Goal: Information Seeking & Learning: Find specific fact

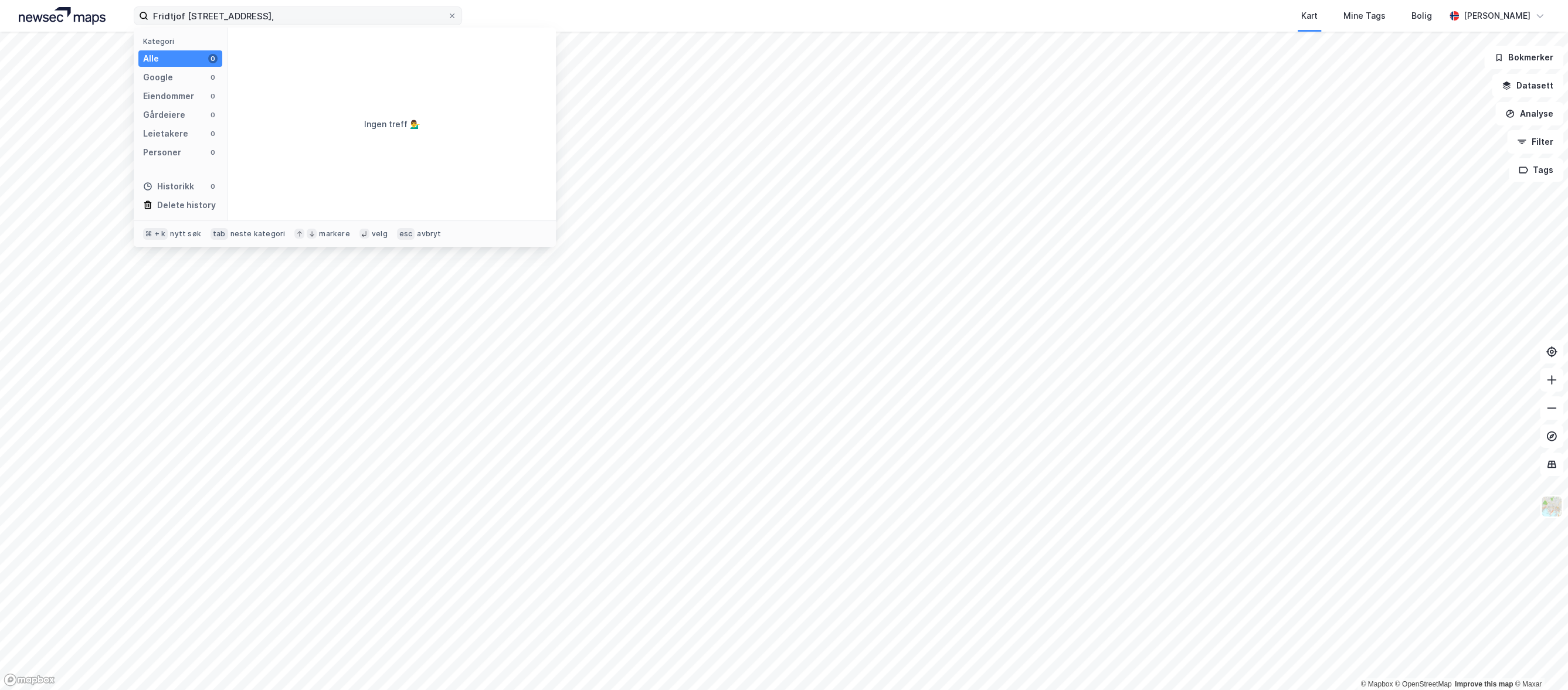
drag, startPoint x: 261, startPoint y: 19, endPoint x: 334, endPoint y: 17, distance: 73.0
click at [332, 18] on input "Fridtjof Nansens vei 17-19, Oslo," at bounding box center [298, 16] width 299 height 17
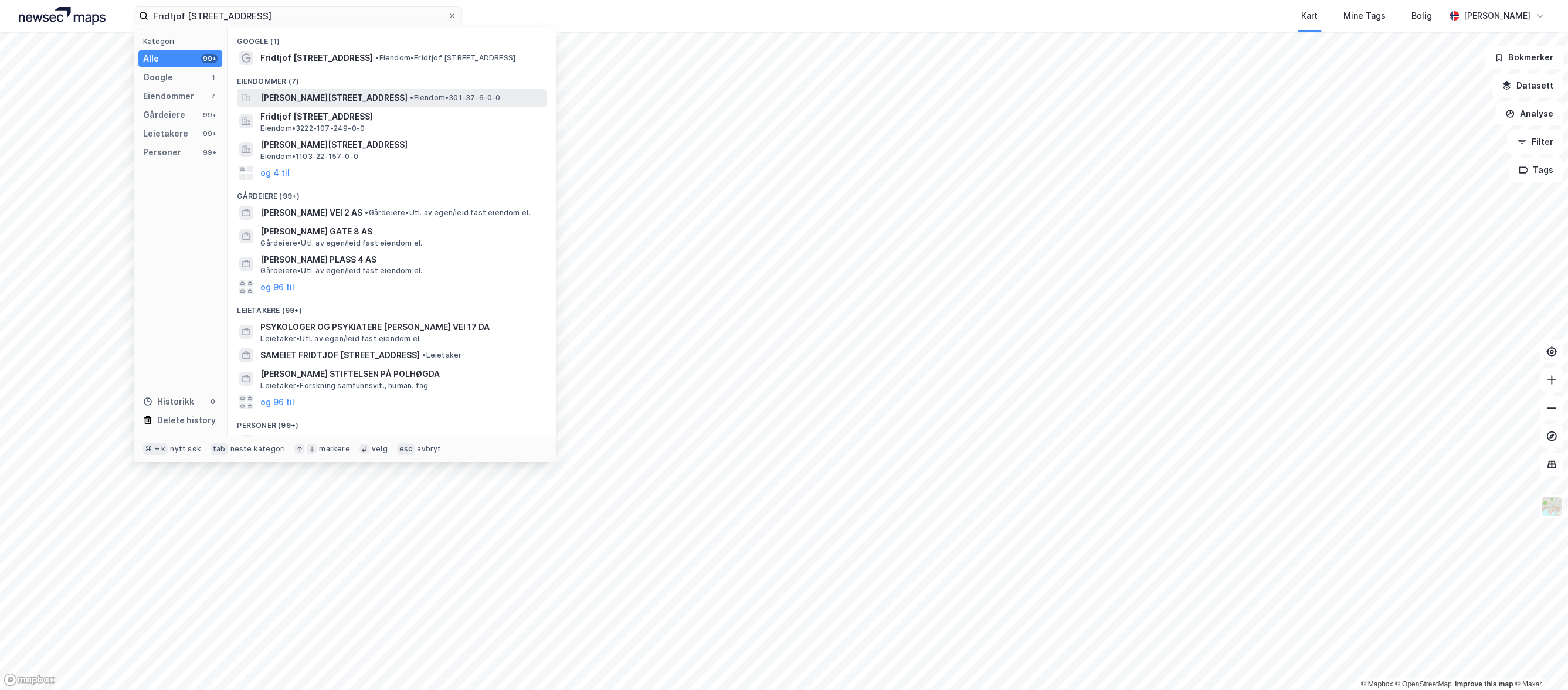
type input "Fridtjof Nansens vei 17"
click at [298, 96] on span "Fridtjof Nansens vei 17, 0369, OSLO, OSLO" at bounding box center [334, 97] width 147 height 14
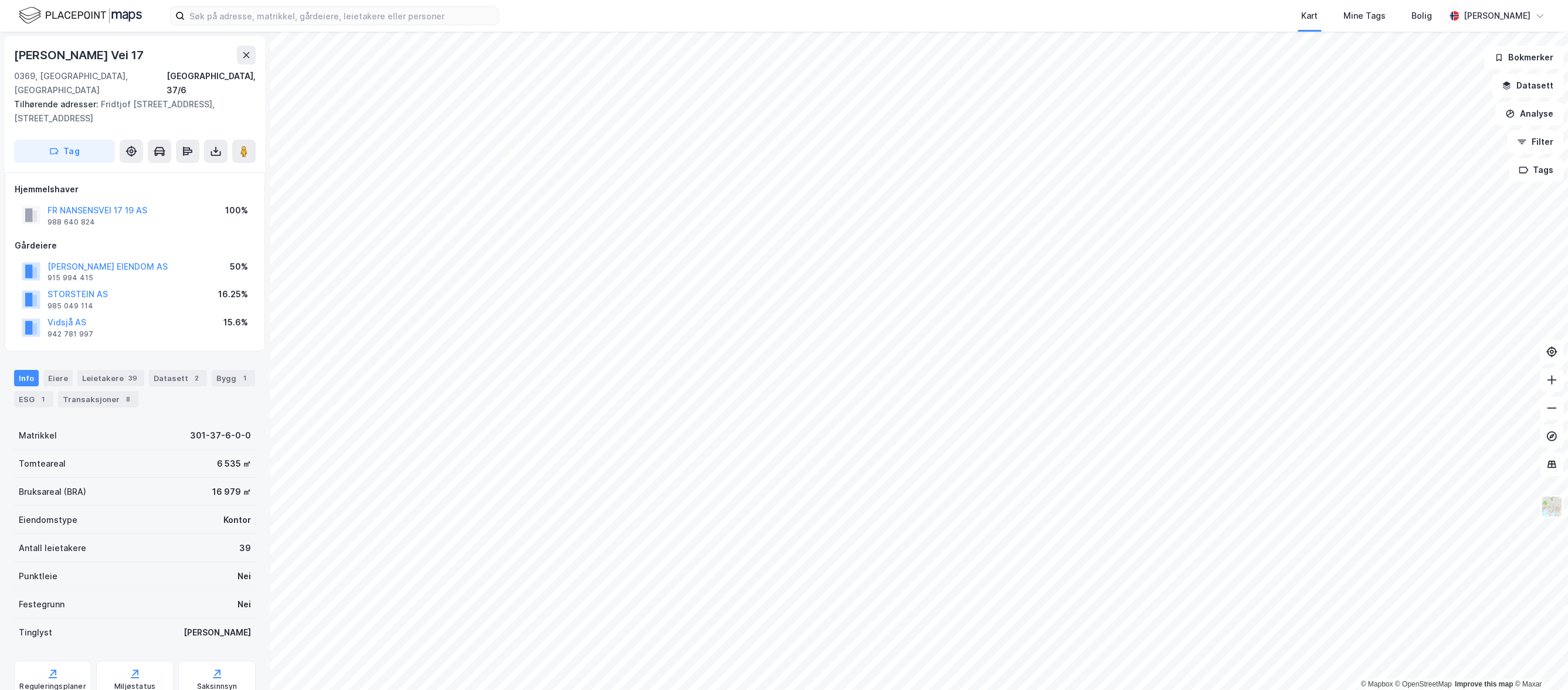
drag, startPoint x: 225, startPoint y: 358, endPoint x: 214, endPoint y: 372, distance: 17.8
click at [225, 370] on div "Bygg 1" at bounding box center [233, 378] width 43 height 17
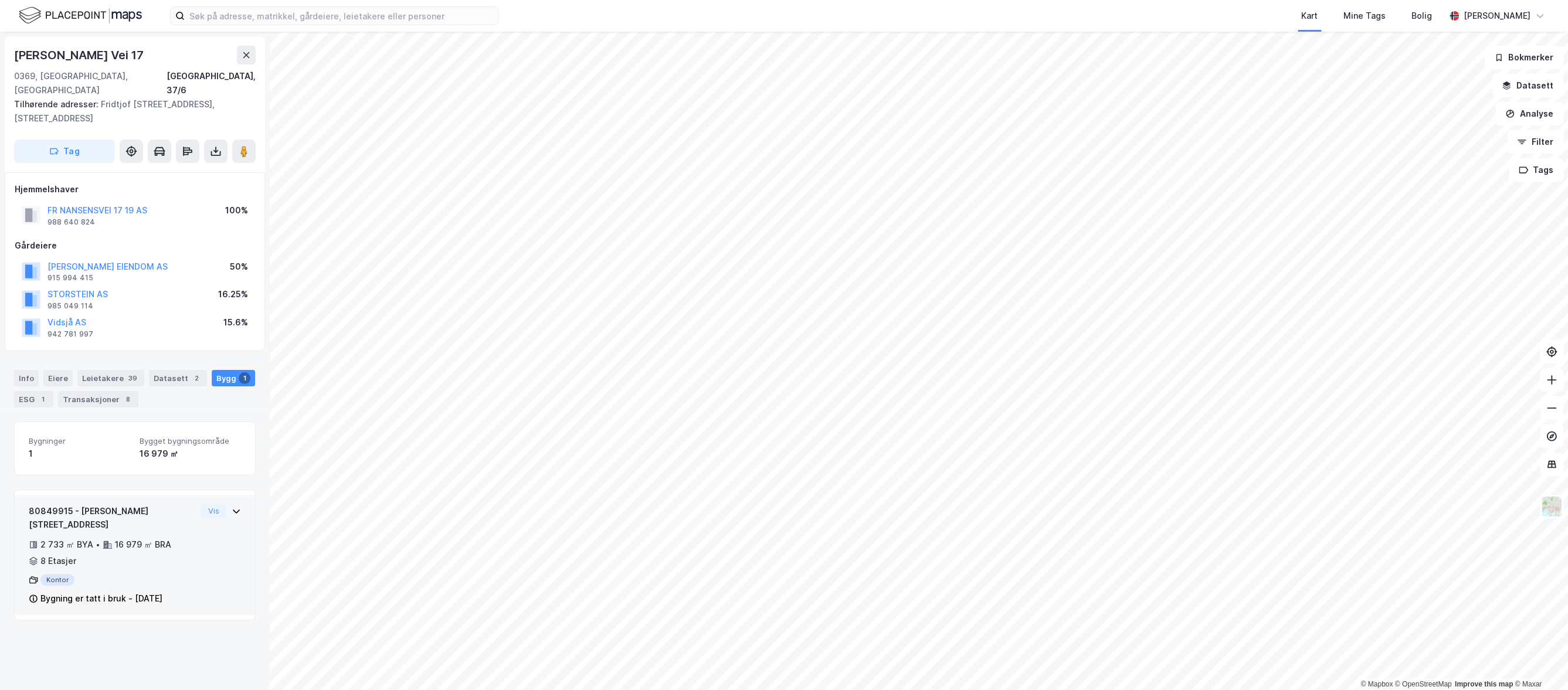
click at [191, 508] on div "80849915 - [PERSON_NAME] vei 17 2 733 ㎡ BYA • 16 979 ㎡ BRA • 8 Etasjer Kontor B…" at bounding box center [112, 555] width 167 height 102
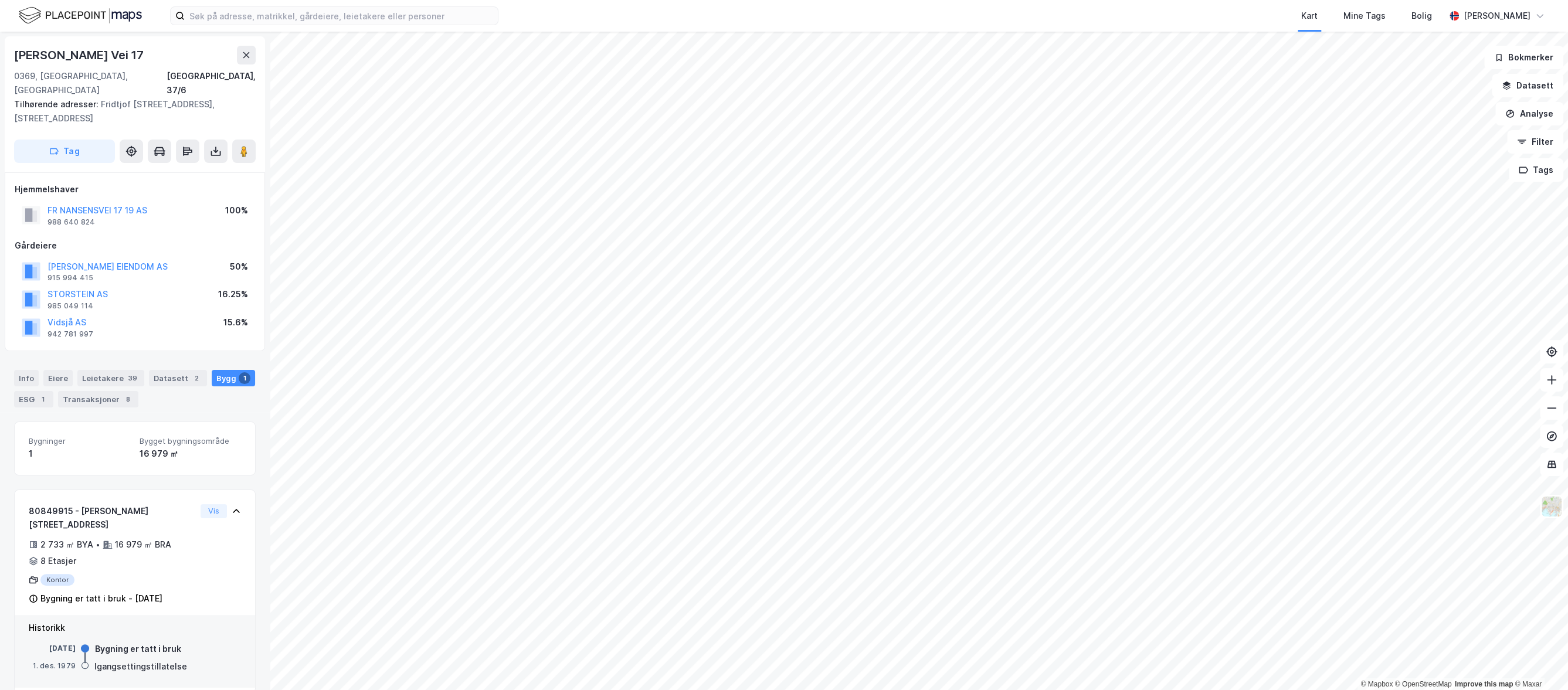
click at [69, 661] on div "1. des. 1979" at bounding box center [52, 666] width 47 height 11
copy div "1979"
